Goal: Use online tool/utility: Use online tool/utility

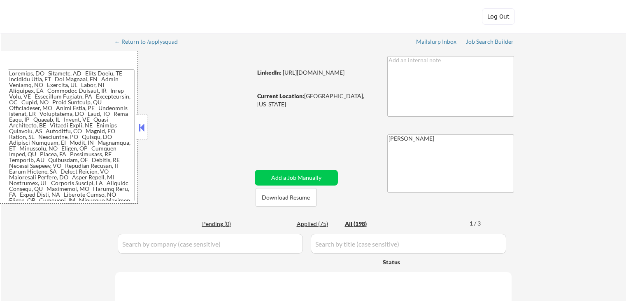
select select ""applied""
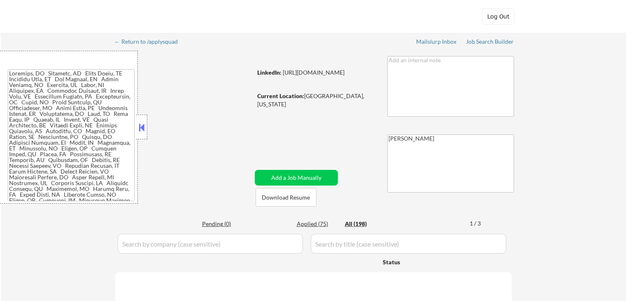
select select ""applied""
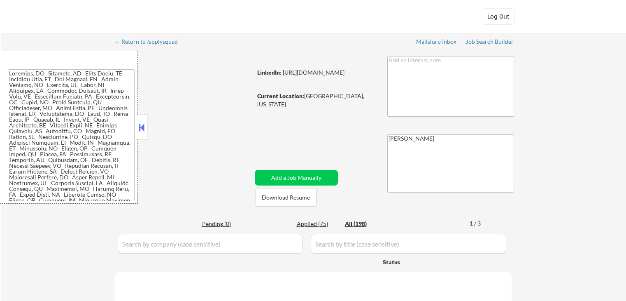
select select ""applied""
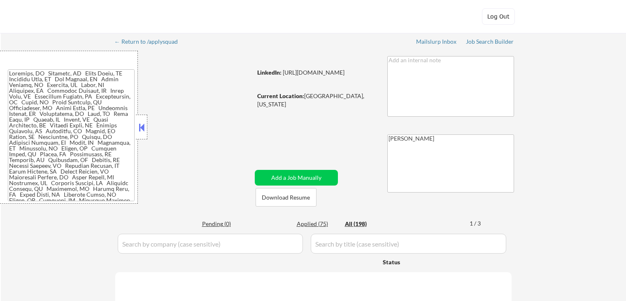
select select ""applied""
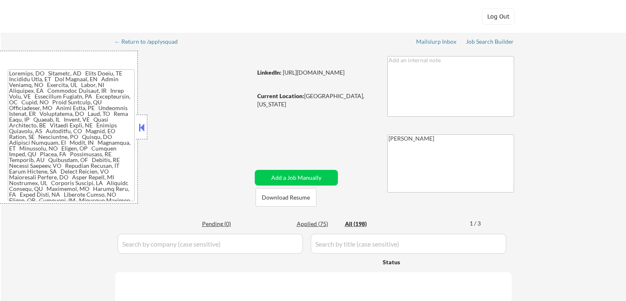
select select ""applied""
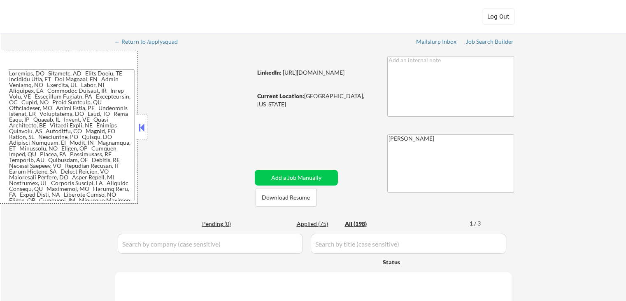
select select ""applied""
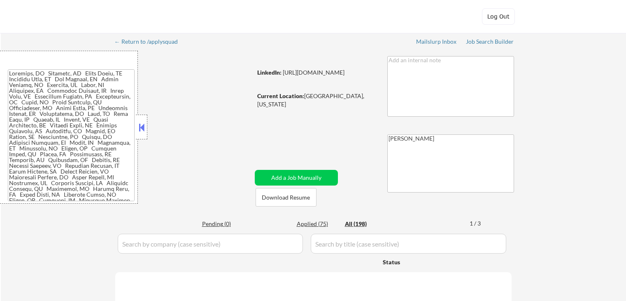
select select ""applied""
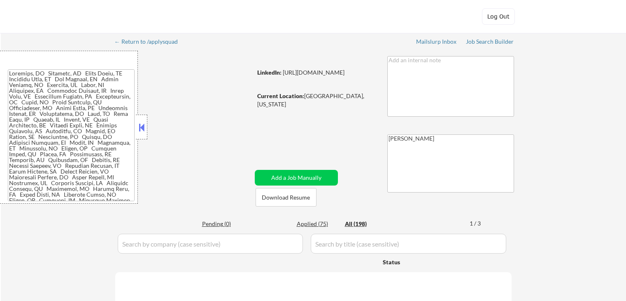
select select ""applied""
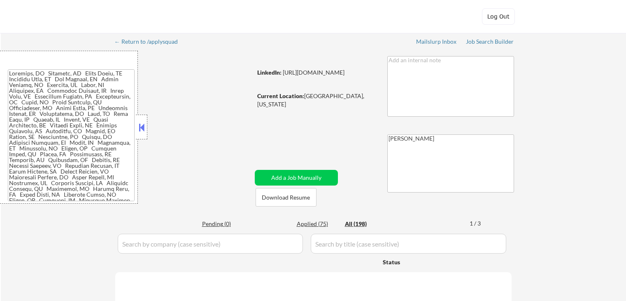
select select ""applied""
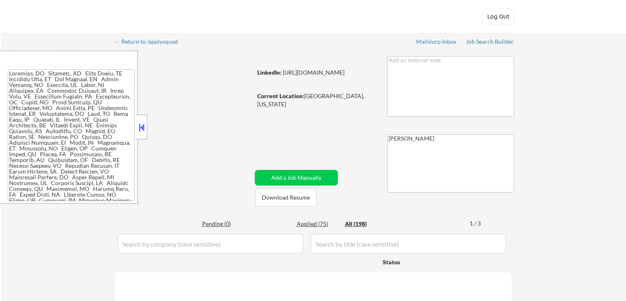
select select ""applied""
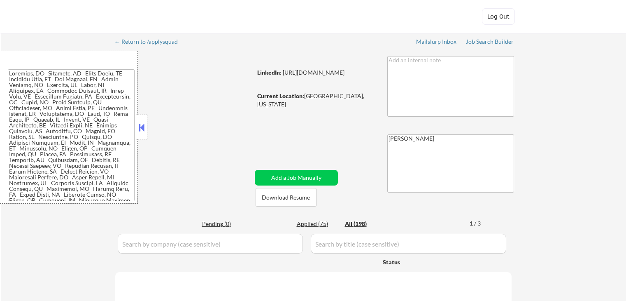
select select ""applied""
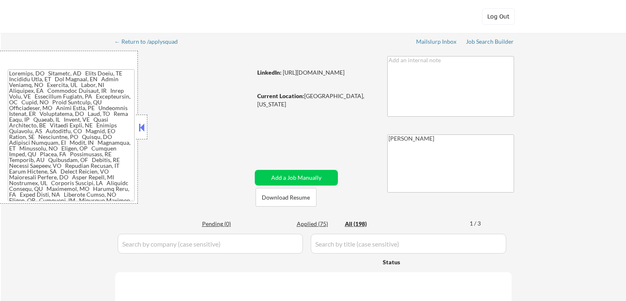
select select ""applied""
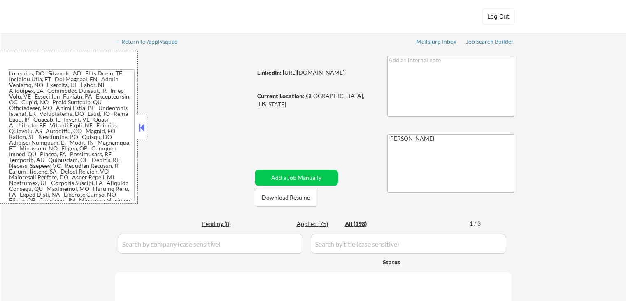
select select ""applied""
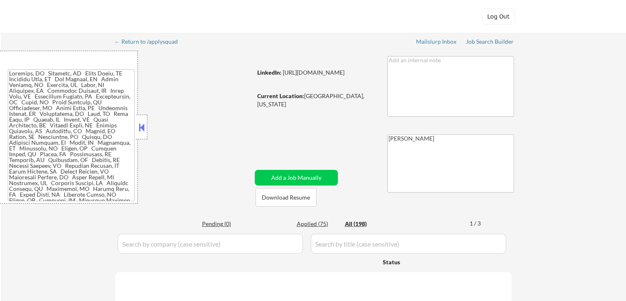
select select ""applied""
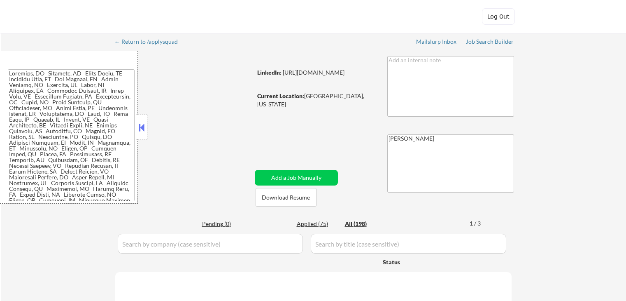
select select ""applied""
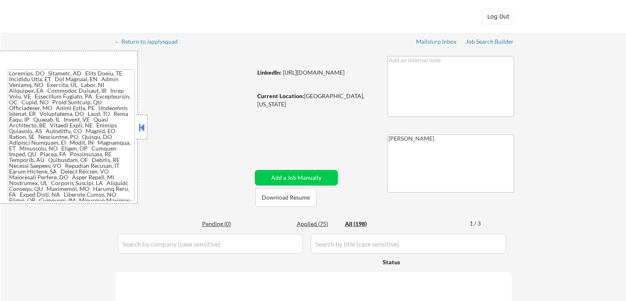
select select ""excluded__location_""
select select ""excluded""
select select ""excluded__expired_""
select select ""excluded__salary_""
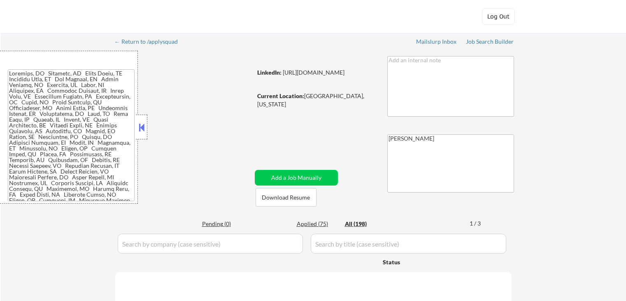
select select ""excluded__other_""
select select ""excluded__salary_""
select select ""excluded__location_""
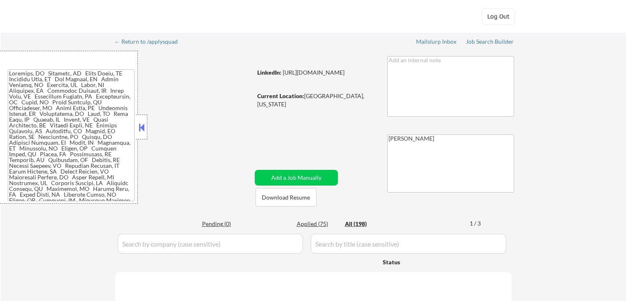
select select ""excluded__location_""
select select ""excluded__expired_""
select select ""excluded__salary_""
select select ""excluded__expired_""
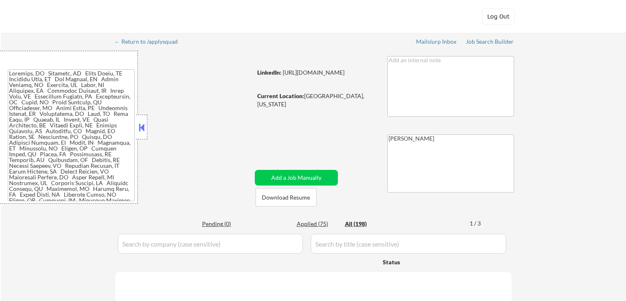
select select ""excluded__expired_""
select select ""excluded__location_""
select select ""excluded__salary_""
select select ""excluded__expired_""
select select ""excluded__salary_""
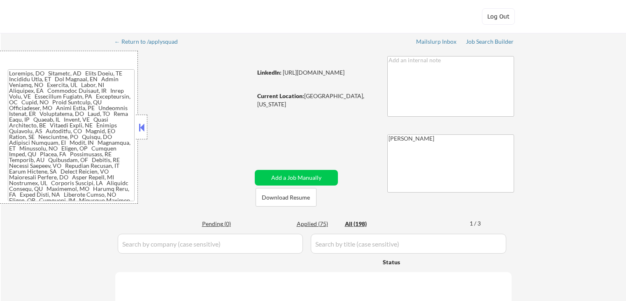
select select ""excluded__salary_""
select select ""excluded__location_""
select select ""excluded__salary_""
select select ""excluded__location_""
select select ""excluded__salary_""
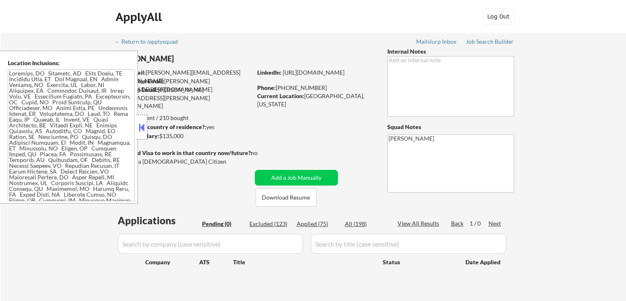
click at [147, 125] on body "← Return to /applysquad Mailslurp Inbox Job Search Builder [PERSON_NAME] User E…" at bounding box center [313, 150] width 626 height 301
click at [145, 132] on button at bounding box center [141, 127] width 9 height 12
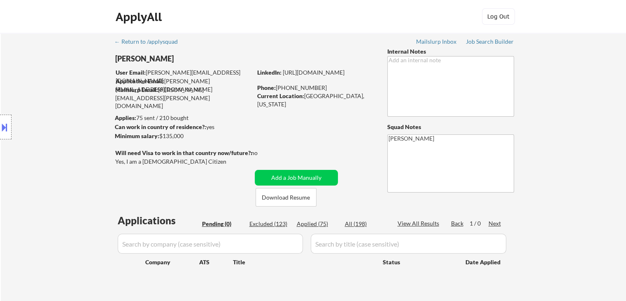
click at [486, 42] on div "Job Search Builder" at bounding box center [490, 42] width 48 height 6
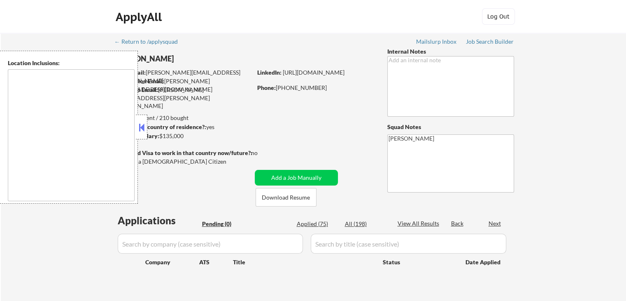
click at [143, 134] on div at bounding box center [142, 127] width 12 height 25
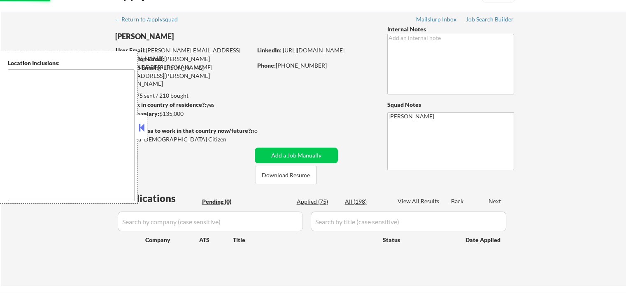
scroll to position [41, 0]
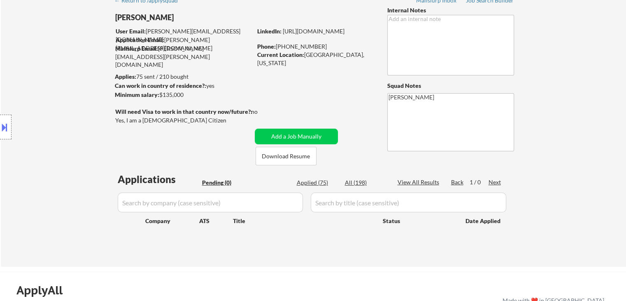
click at [58, 103] on div "Location Inclusions:" at bounding box center [73, 127] width 147 height 153
click at [614, 77] on div "← Return to /applysquad Mailslurp Inbox Job Search Builder Michelle Walsh User …" at bounding box center [314, 129] width 626 height 275
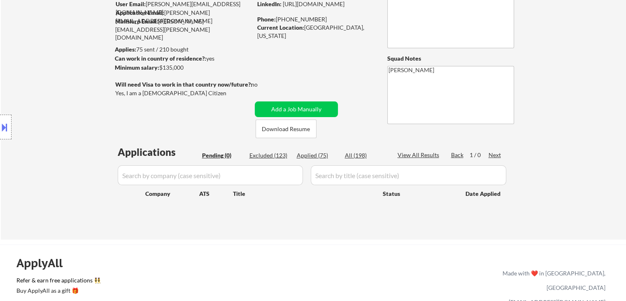
scroll to position [82, 0]
